Goal: Transaction & Acquisition: Purchase product/service

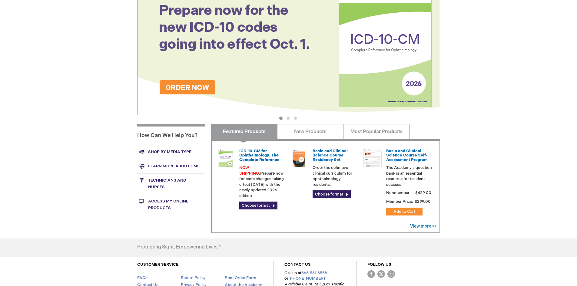
scroll to position [121, 0]
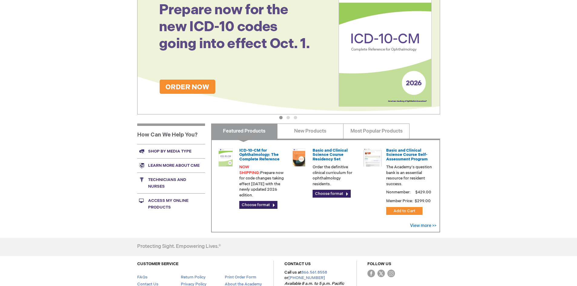
click at [169, 152] on link "Shop by media type" at bounding box center [171, 151] width 68 height 14
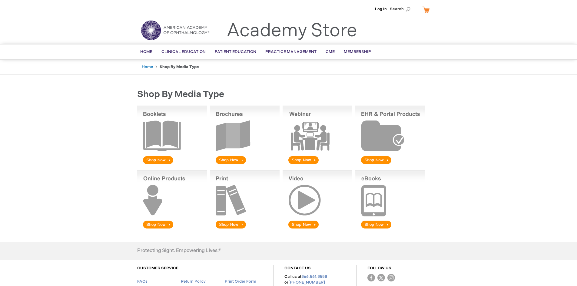
click at [218, 149] on img at bounding box center [245, 136] width 70 height 60
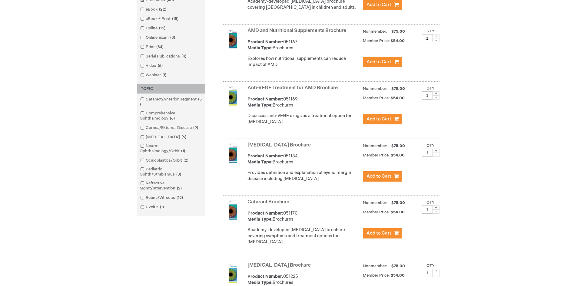
scroll to position [242, 0]
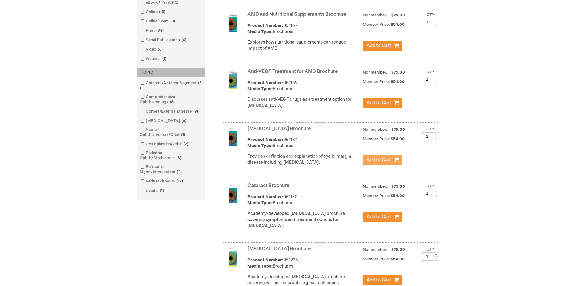
click at [387, 163] on span "Add to Cart" at bounding box center [378, 160] width 25 height 6
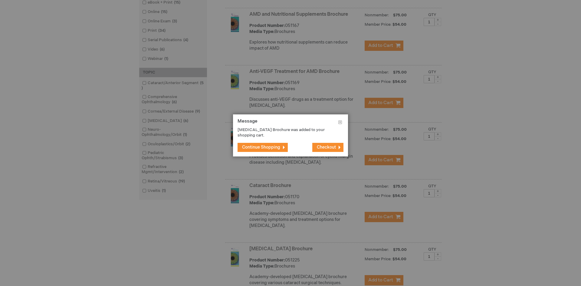
click at [258, 150] on span "Continue Shopping" at bounding box center [261, 147] width 38 height 5
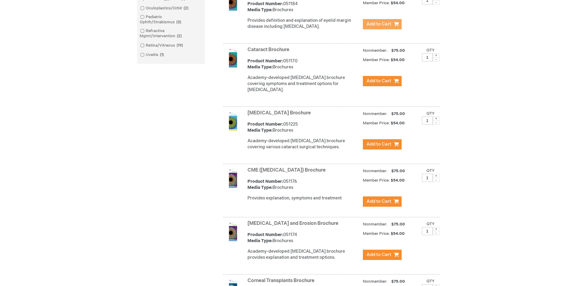
scroll to position [408, 0]
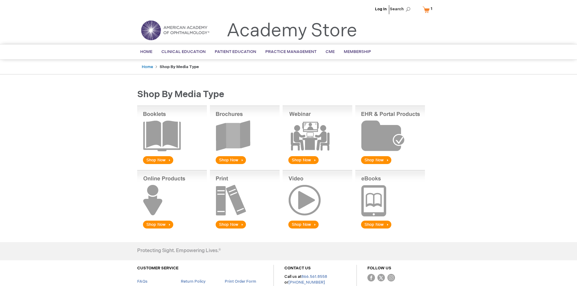
click at [230, 139] on img at bounding box center [245, 136] width 70 height 60
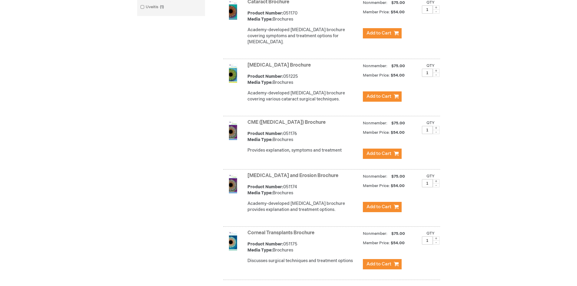
scroll to position [454, 0]
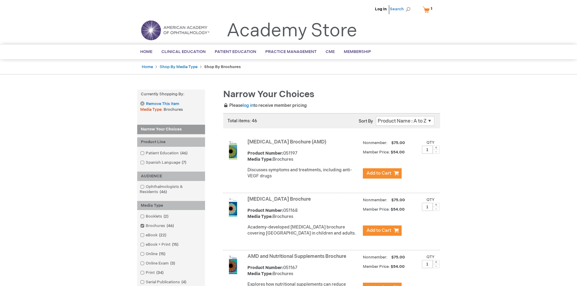
click at [408, 11] on span "Search" at bounding box center [400, 9] width 23 height 12
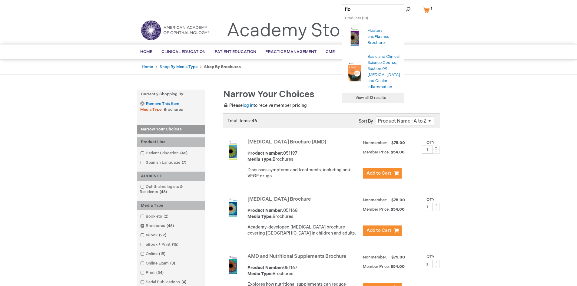
type input "floa"
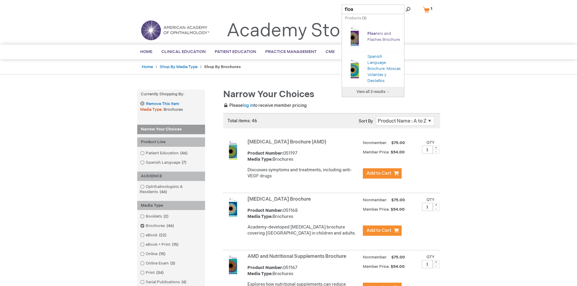
click at [374, 38] on link "Floa ters and Flashes Brochure" at bounding box center [383, 36] width 32 height 11
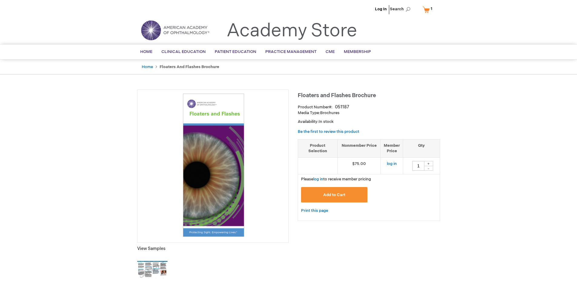
click at [342, 193] on span "Add to Cart" at bounding box center [334, 194] width 22 height 5
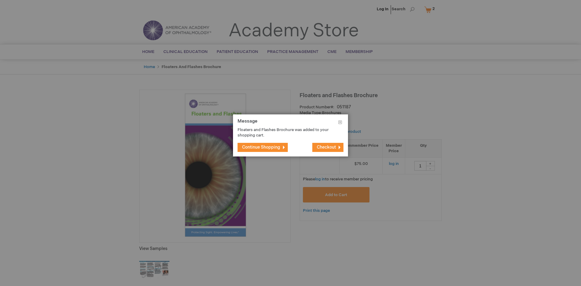
click at [253, 148] on span "Continue Shopping" at bounding box center [261, 147] width 38 height 5
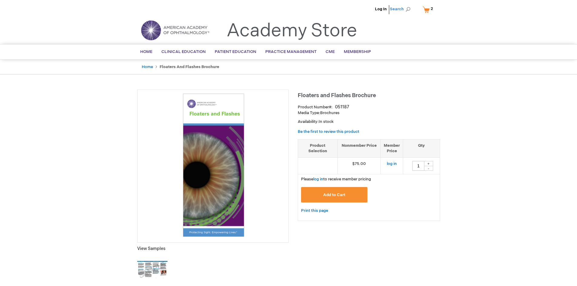
click at [407, 11] on span "Search" at bounding box center [400, 9] width 23 height 12
type input "spanish language brochures"
click at [405, 5] on button "Search" at bounding box center [407, 10] width 5 height 10
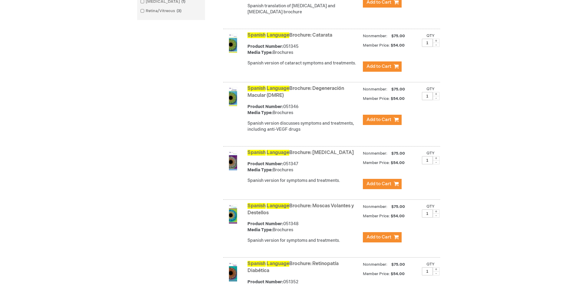
scroll to position [242, 0]
click at [383, 235] on span "Add to Cart" at bounding box center [378, 237] width 25 height 6
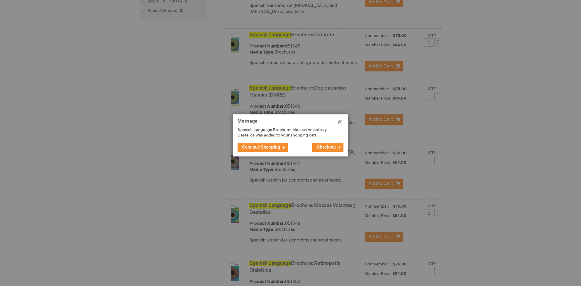
click at [263, 146] on span "Continue Shopping" at bounding box center [261, 147] width 38 height 5
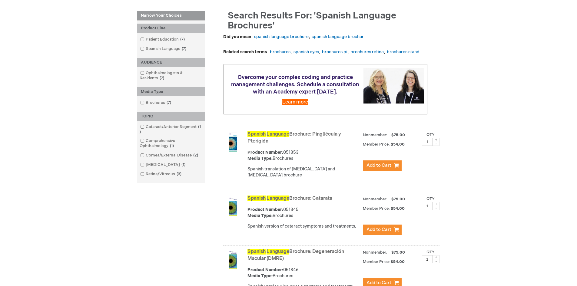
scroll to position [0, 0]
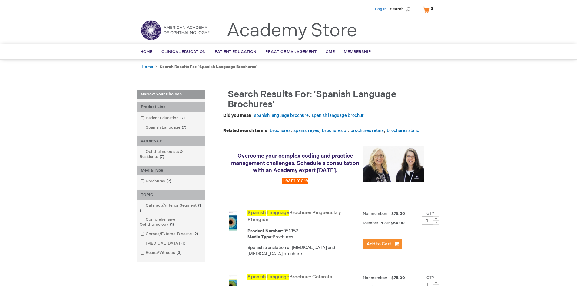
click at [382, 10] on link "Log In" at bounding box center [381, 9] width 12 height 5
click at [429, 8] on link "My Cart 3 3 items" at bounding box center [429, 9] width 16 height 11
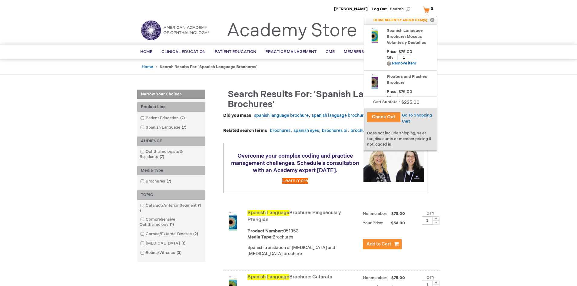
click at [386, 116] on button "Check Out" at bounding box center [383, 117] width 33 height 10
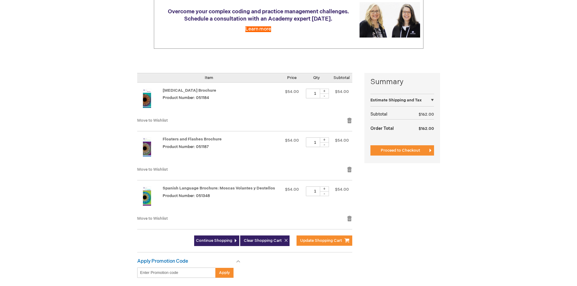
scroll to position [91, 0]
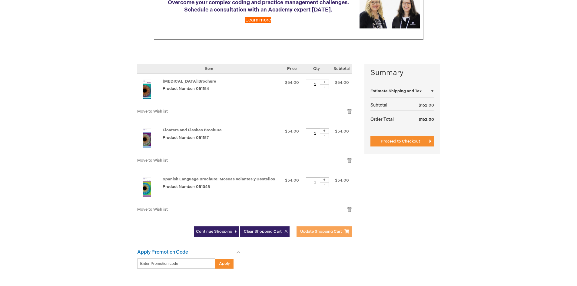
click at [310, 232] on span "Update Shopping Cart" at bounding box center [321, 231] width 42 height 5
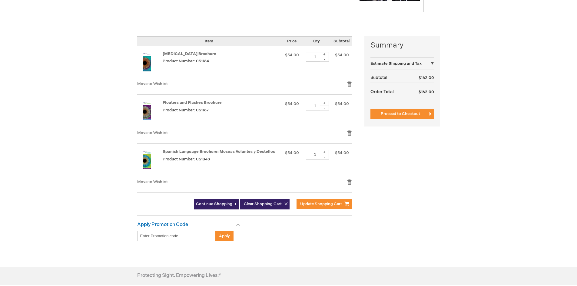
scroll to position [121, 0]
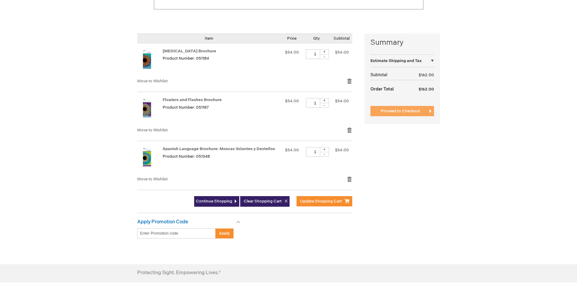
click at [413, 109] on span "Proceed to Checkout" at bounding box center [399, 111] width 39 height 5
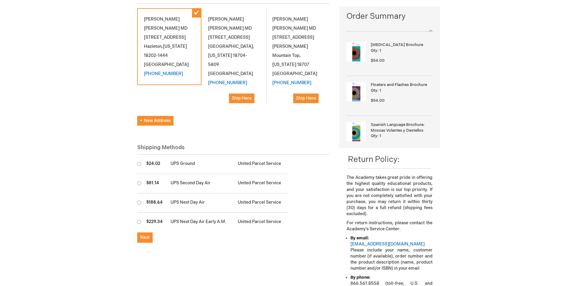
scroll to position [91, 0]
click at [142, 154] on td at bounding box center [140, 163] width 6 height 19
radio input "true"
click at [144, 235] on span "Next" at bounding box center [144, 237] width 9 height 5
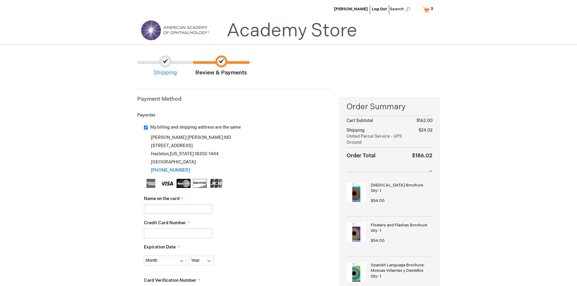
click at [162, 210] on input "Name on the card" at bounding box center [178, 209] width 68 height 10
type input "Theresa E Barna"
type input "4246315349481620"
click at [305, 173] on div "Nicholas Barna MD 1060 N Church St Hazleton , Pennsylvania 18202-1444 United St…" at bounding box center [237, 153] width 186 height 41
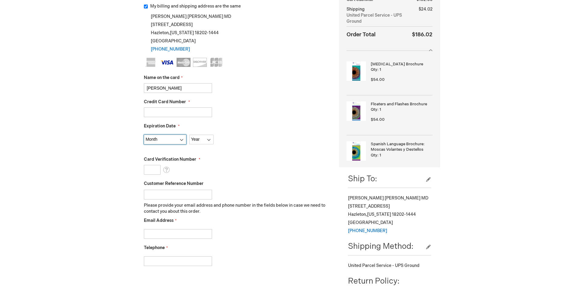
click at [151, 138] on select "Month 01 - January 02 - February 03 - March 04 - April 05 - May 06 - June 07 - …" at bounding box center [165, 140] width 42 height 10
select select "8"
click at [144, 135] on select "Month 01 - January 02 - February 03 - March 04 - April 05 - May 06 - June 07 - …" at bounding box center [165, 140] width 42 height 10
click at [192, 135] on select "Year 2025 2026 2027 2028 2029 2030 2031 2032 2033 2034 2035" at bounding box center [201, 140] width 24 height 10
select select "2027"
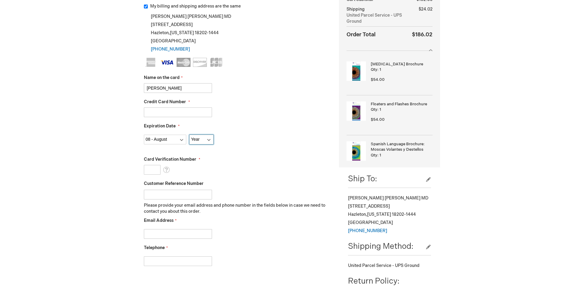
click at [189, 135] on select "Year 2025 2026 2027 2028 2029 2030 2031 2032 2033 2034 2035" at bounding box center [201, 140] width 24 height 10
click at [148, 175] on fieldset "Name on the card Theresa E Barna Credit Card Number 4246315349481620 Expiration…" at bounding box center [237, 165] width 186 height 214
click at [150, 169] on input "Card Verification Number" at bounding box center [152, 170] width 17 height 10
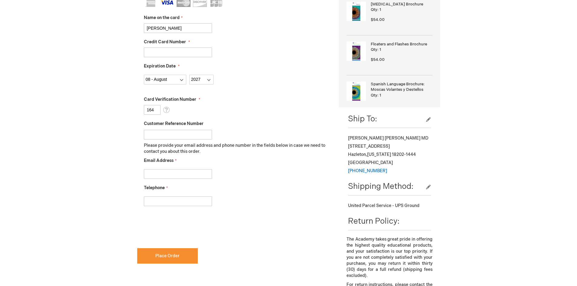
scroll to position [182, 0]
type input "164"
click at [168, 175] on input "Email Address" at bounding box center [178, 174] width 68 height 10
type input "nbarna@barna1.com"
type input "5704599927"
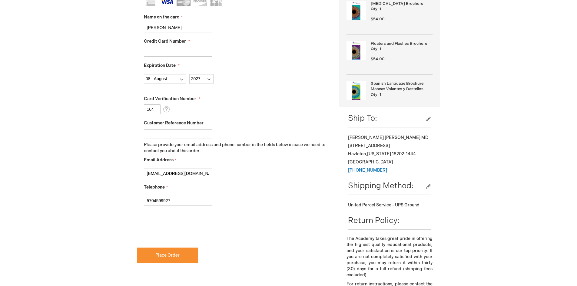
drag, startPoint x: 283, startPoint y: 188, endPoint x: 282, endPoint y: 192, distance: 4.2
click at [283, 189] on div "Telephone 5704599927" at bounding box center [237, 194] width 186 height 21
checkbox input "true"
click at [158, 261] on button "Place Order" at bounding box center [167, 255] width 61 height 15
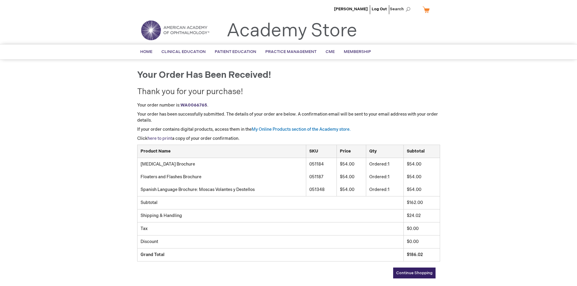
click at [166, 138] on link "here to print" at bounding box center [159, 138] width 25 height 5
click at [377, 8] on link "Log Out" at bounding box center [378, 9] width 15 height 5
